Goal: Communication & Community: Share content

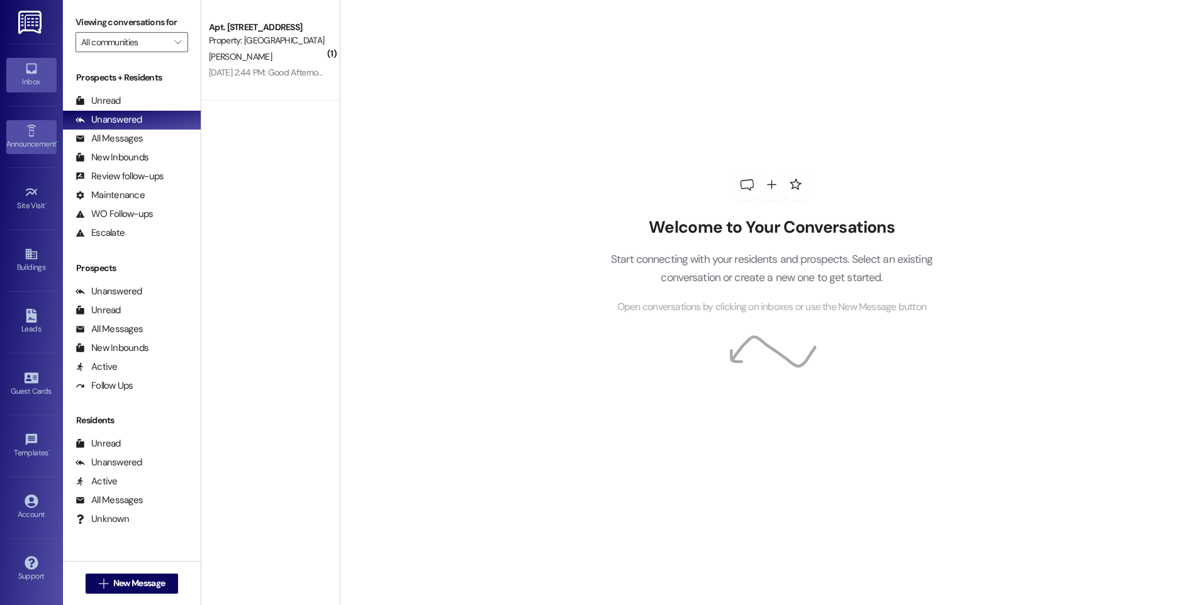
click at [26, 138] on div "Announcement •" at bounding box center [31, 144] width 63 height 13
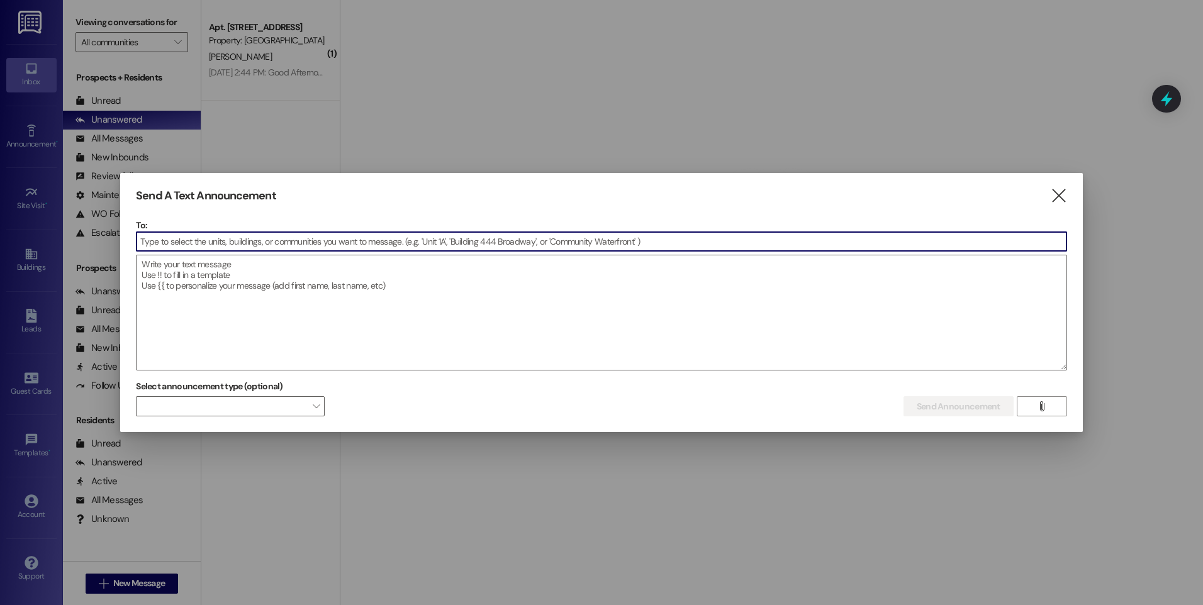
click at [168, 244] on input at bounding box center [602, 241] width 930 height 19
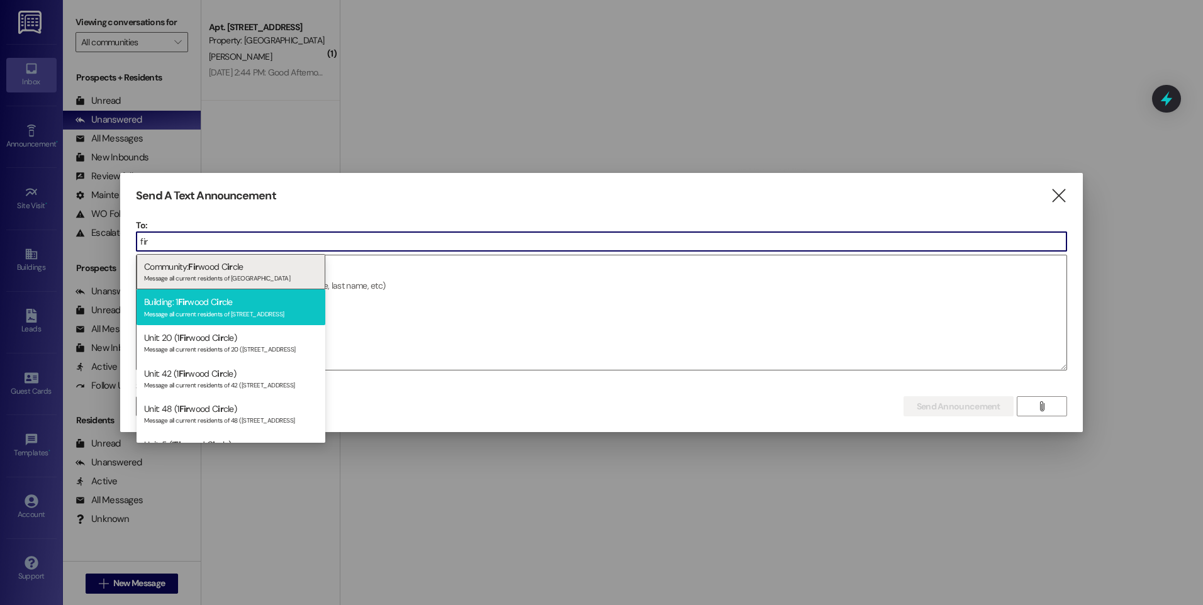
type input "fir"
click at [211, 297] on div "Building: 1 Fir wood C ir cle Message all current residents of [STREET_ADDRESS]" at bounding box center [231, 307] width 189 height 36
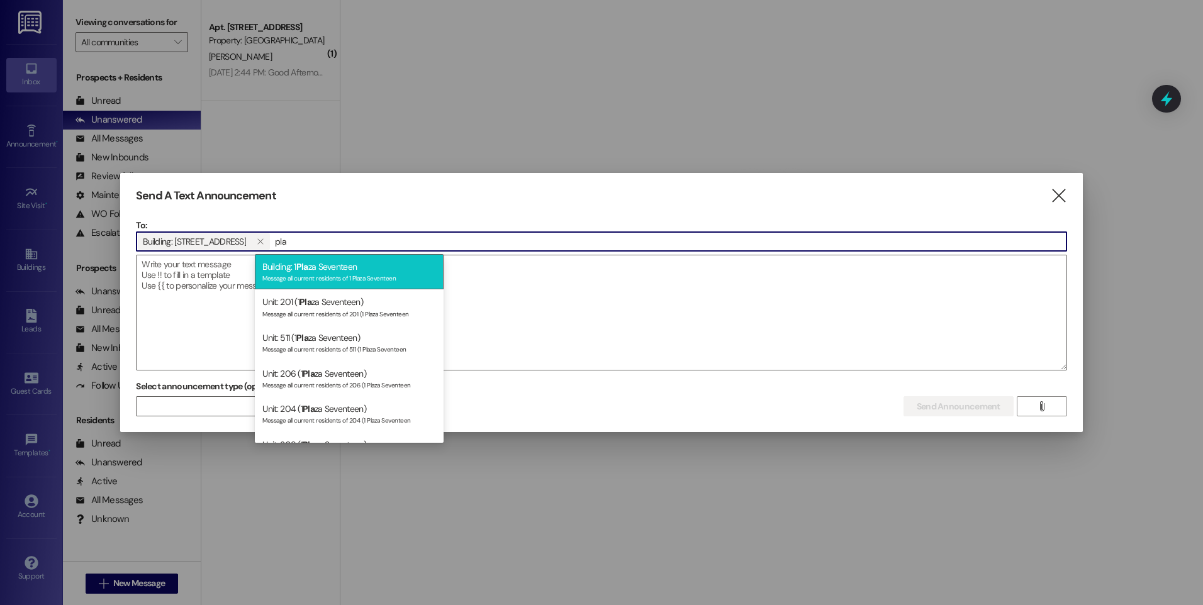
type input "pla"
click at [298, 266] on div "Building: 1 Pla za Seventeen Message all current residents of 1 Plaza Seventeen" at bounding box center [349, 272] width 189 height 36
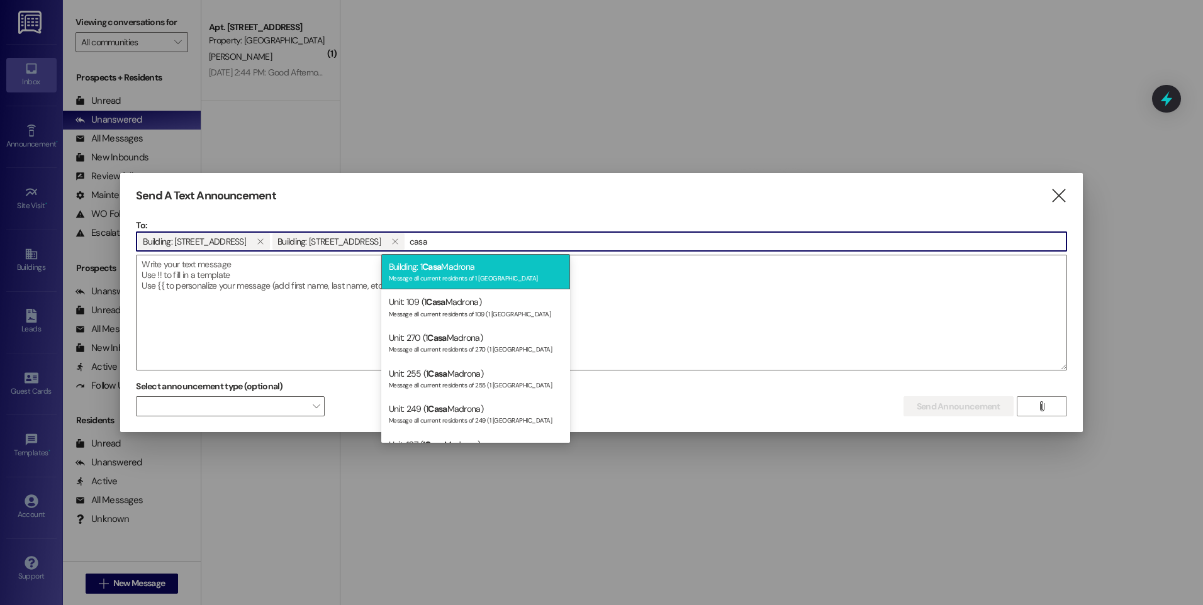
type input "casa"
click at [439, 264] on span "Casa" at bounding box center [431, 266] width 19 height 11
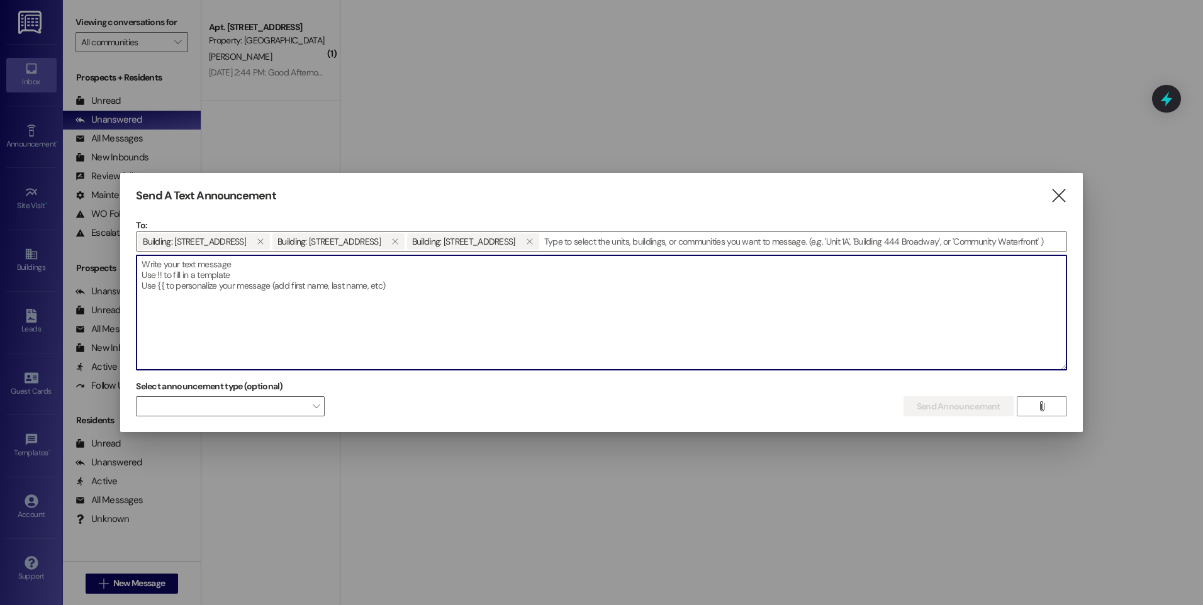
click at [149, 264] on textarea at bounding box center [602, 312] width 930 height 115
click at [623, 285] on textarea "Good Morning Residents, This message is to let you know that all SE Region Offi…" at bounding box center [602, 312] width 930 height 115
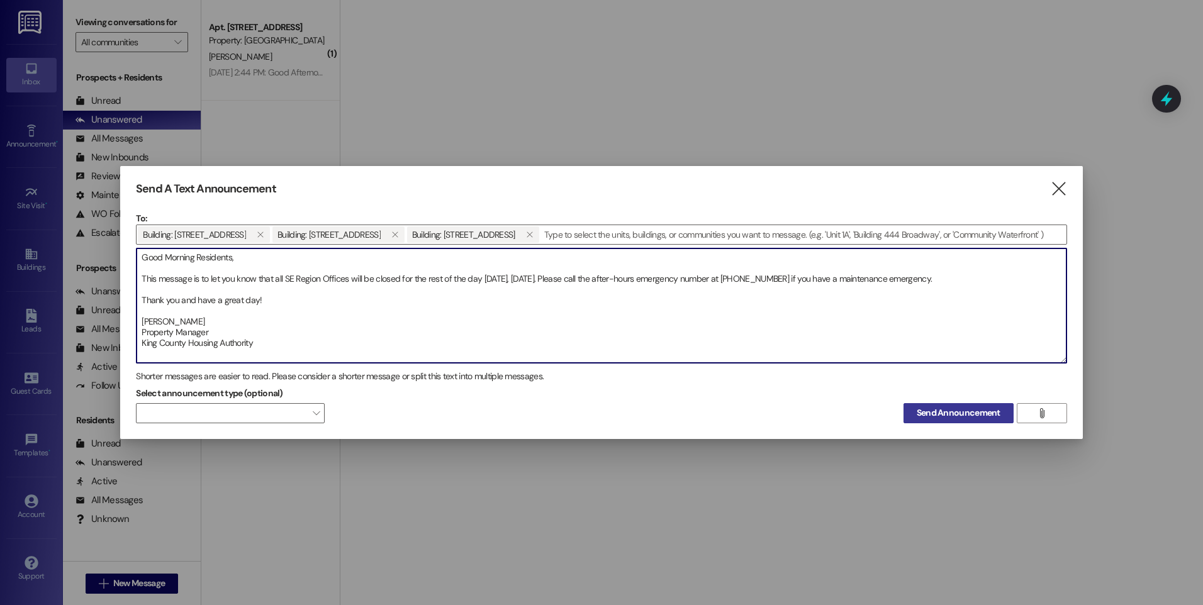
type textarea "Good Morning Residents, This message is to let you know that all SE Region Offi…"
click at [972, 411] on span "Send Announcement" at bounding box center [959, 412] width 84 height 13
